Goal: Information Seeking & Learning: Compare options

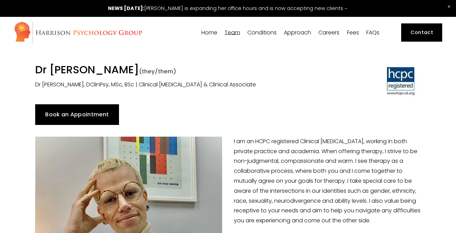
click at [0, 0] on span "[PERSON_NAME]" at bounding box center [0, 0] width 0 height 0
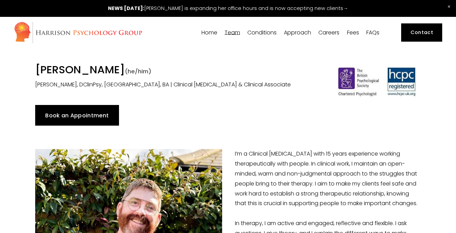
click at [0, 0] on span "[PERSON_NAME]" at bounding box center [0, 0] width 0 height 0
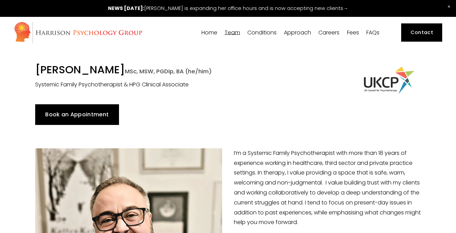
click at [0, 0] on span "[PERSON_NAME]" at bounding box center [0, 0] width 0 height 0
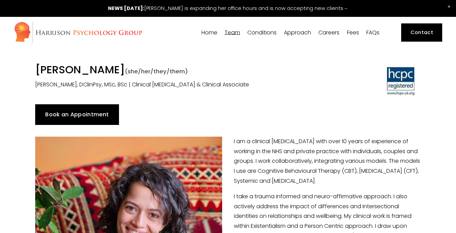
click at [0, 0] on span "[PERSON_NAME]" at bounding box center [0, 0] width 0 height 0
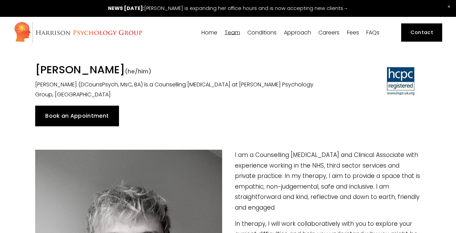
click at [0, 0] on span "[PERSON_NAME]" at bounding box center [0, 0] width 0 height 0
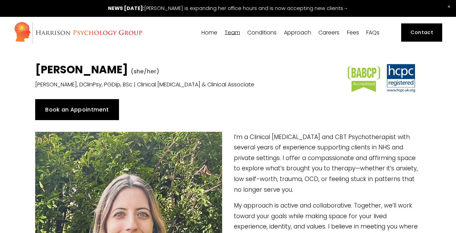
click at [0, 0] on span "[PERSON_NAME]" at bounding box center [0, 0] width 0 height 0
